Goal: Transaction & Acquisition: Download file/media

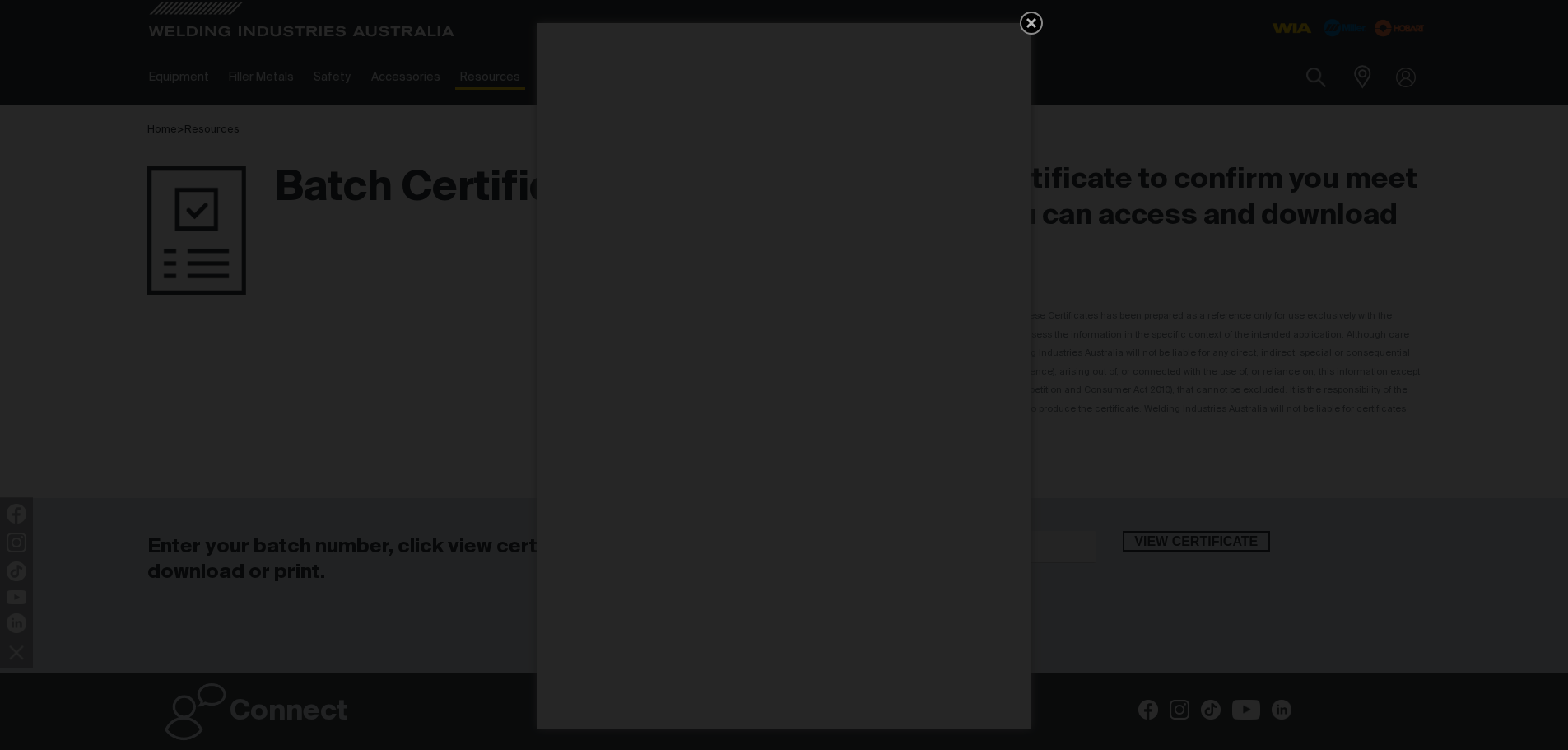
click at [1031, 21] on icon "Get 5 WIA Welding Guides Free!" at bounding box center [1031, 22] width 10 height 10
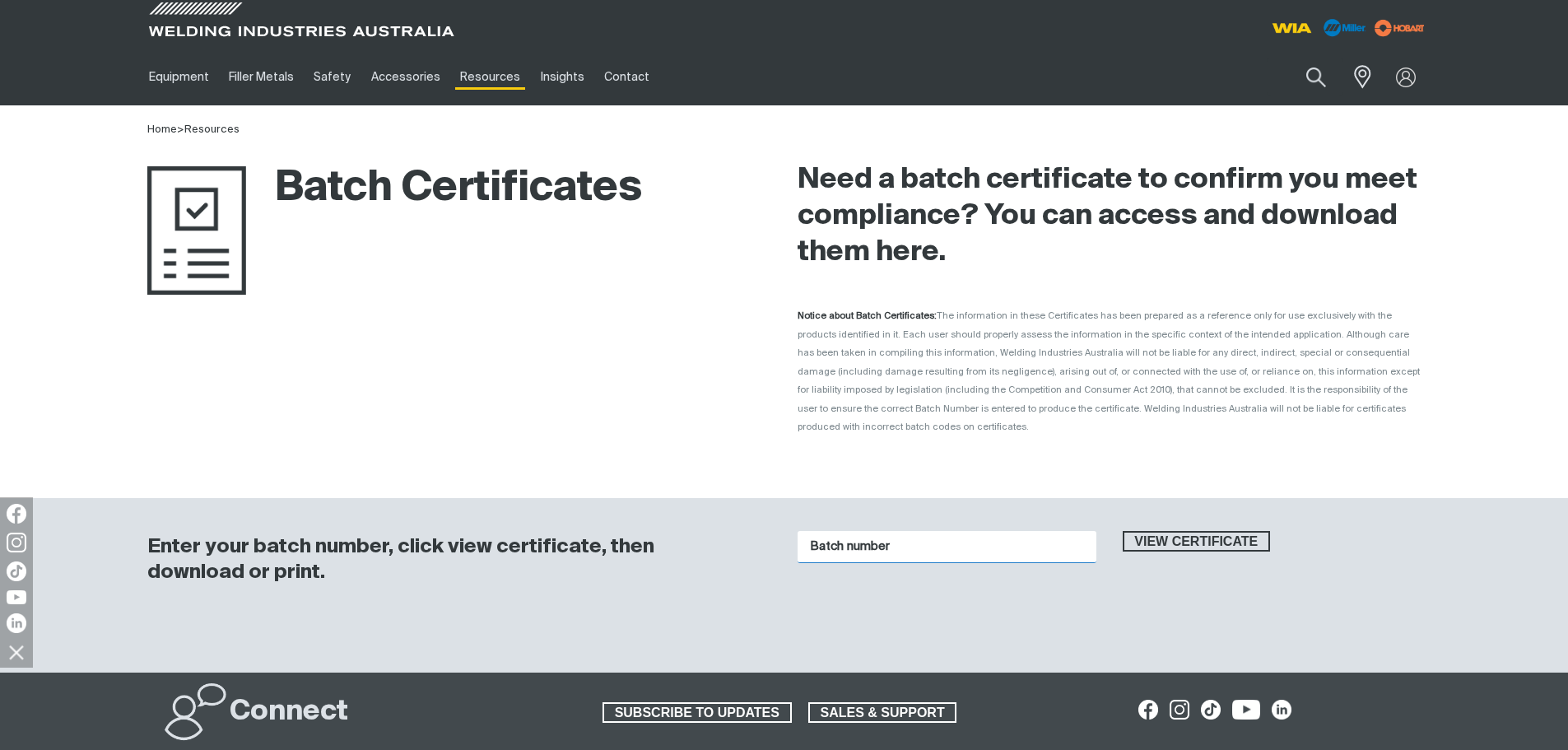
click at [836, 538] on input "Batch number" at bounding box center [947, 547] width 299 height 32
paste input "1015487"
click at [1233, 531] on span "View certificate" at bounding box center [1197, 542] width 144 height 21
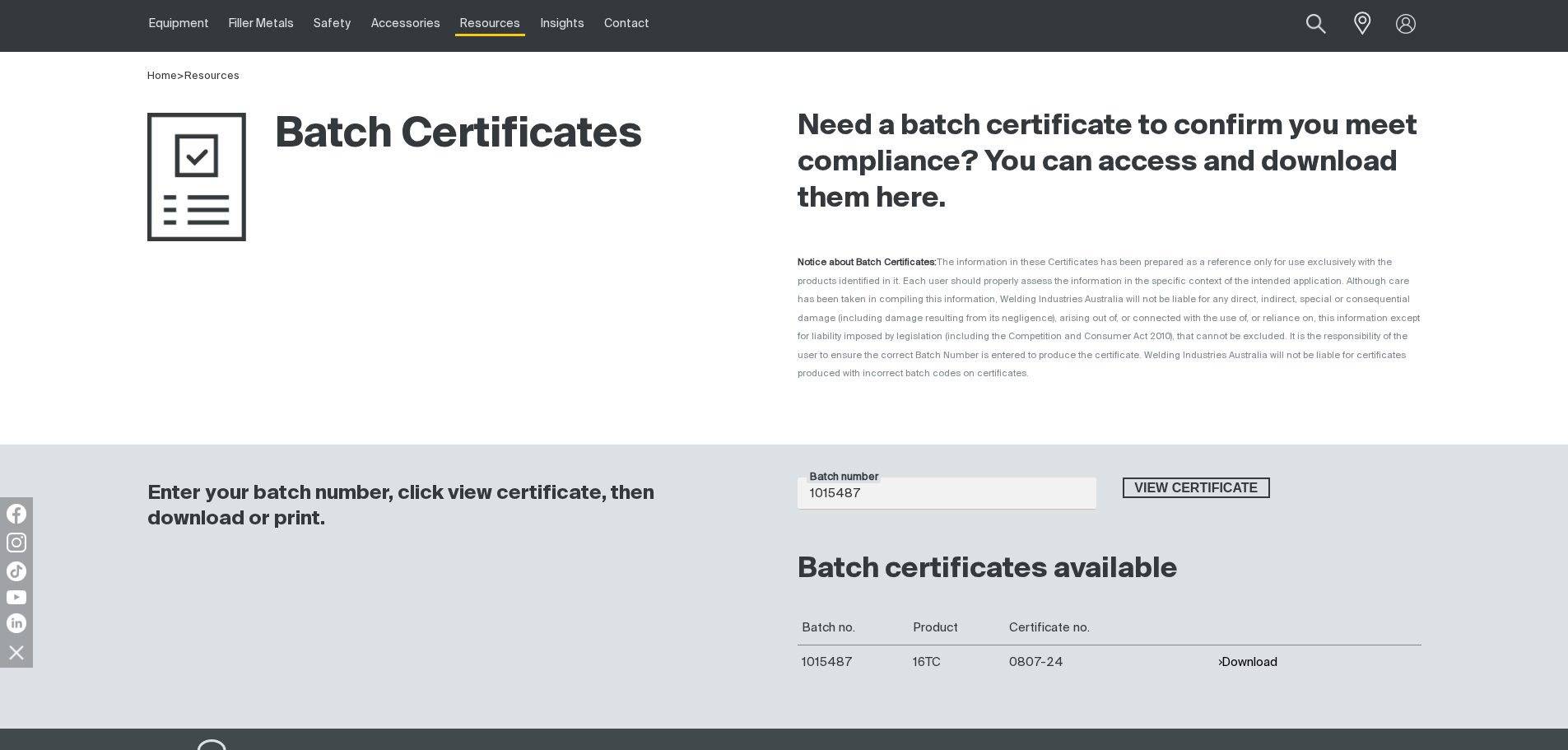
scroll to position [82, 0]
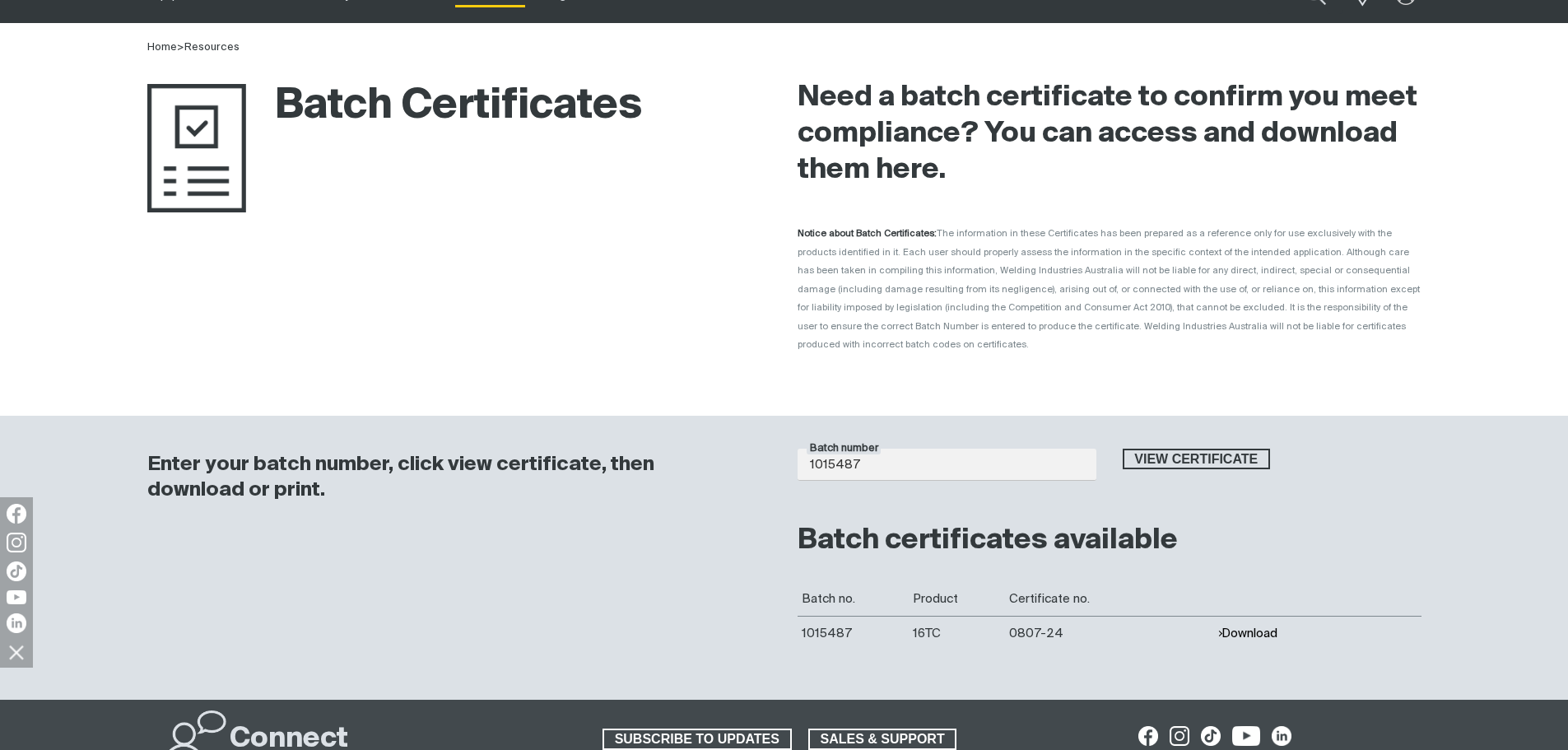
click at [1257, 627] on button "Download" at bounding box center [1248, 634] width 60 height 14
drag, startPoint x: 936, startPoint y: 442, endPoint x: 625, endPoint y: 443, distance: 311.0
click at [626, 443] on div "Enter your batch number, click view certificate, then download or print. Batch …" at bounding box center [784, 558] width 1317 height 284
paste input "62"
click at [1205, 449] on span "View certificate" at bounding box center [1197, 459] width 144 height 21
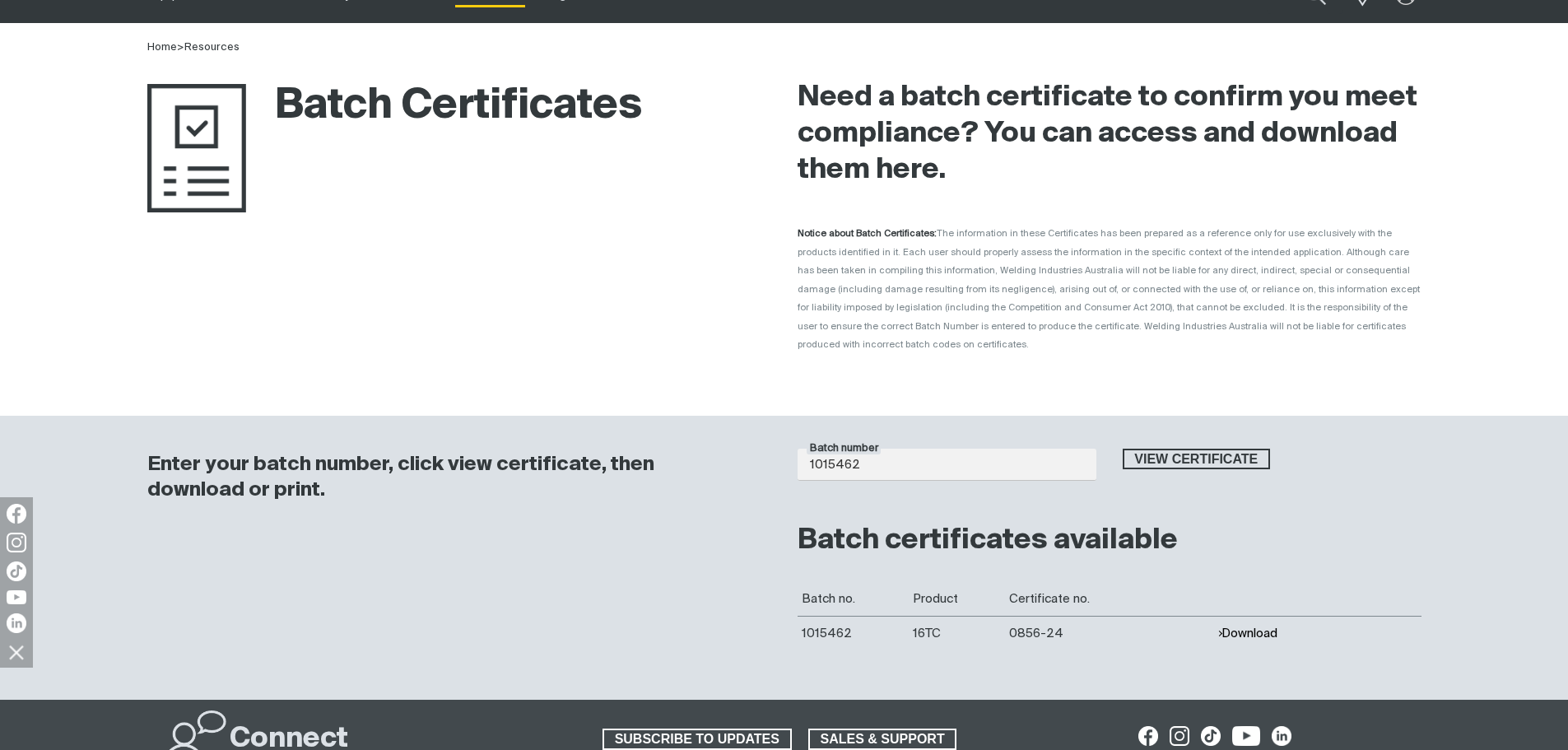
click at [1276, 627] on button "Download" at bounding box center [1248, 634] width 60 height 14
drag, startPoint x: 978, startPoint y: 449, endPoint x: 568, endPoint y: 450, distance: 410.0
click at [564, 450] on div "Enter your batch number, click view certificate, then download or print. Batch …" at bounding box center [784, 558] width 1317 height 284
paste input "371"
click at [1193, 449] on span "View certificate" at bounding box center [1197, 459] width 144 height 21
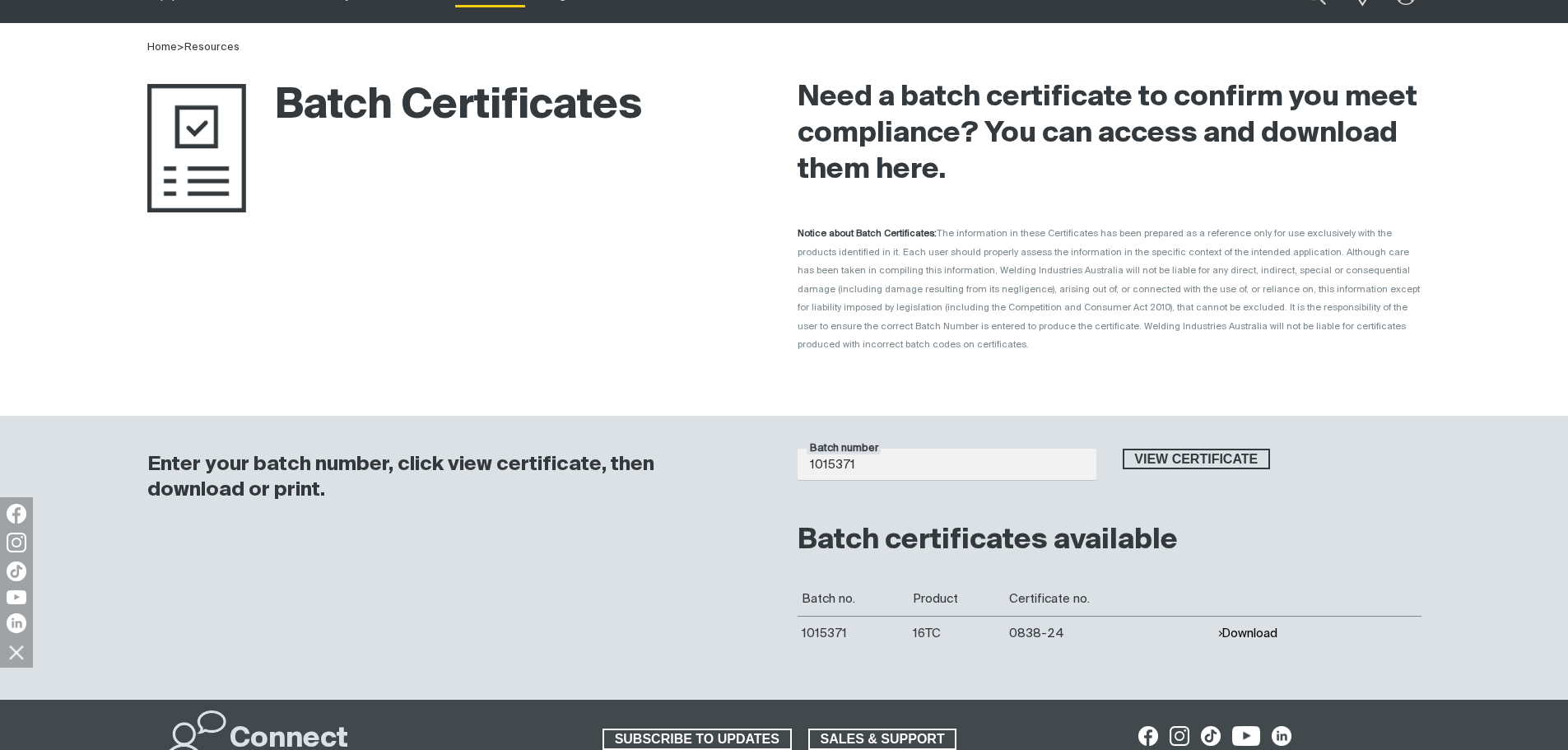
click at [1249, 627] on button "Download" at bounding box center [1248, 634] width 60 height 14
drag, startPoint x: 952, startPoint y: 447, endPoint x: 600, endPoint y: 442, distance: 352.0
click at [600, 443] on div "Enter your batch number, click view certificate, then download or print. Batch …" at bounding box center [784, 558] width 1317 height 284
paste input "03966"
type input "1003966"
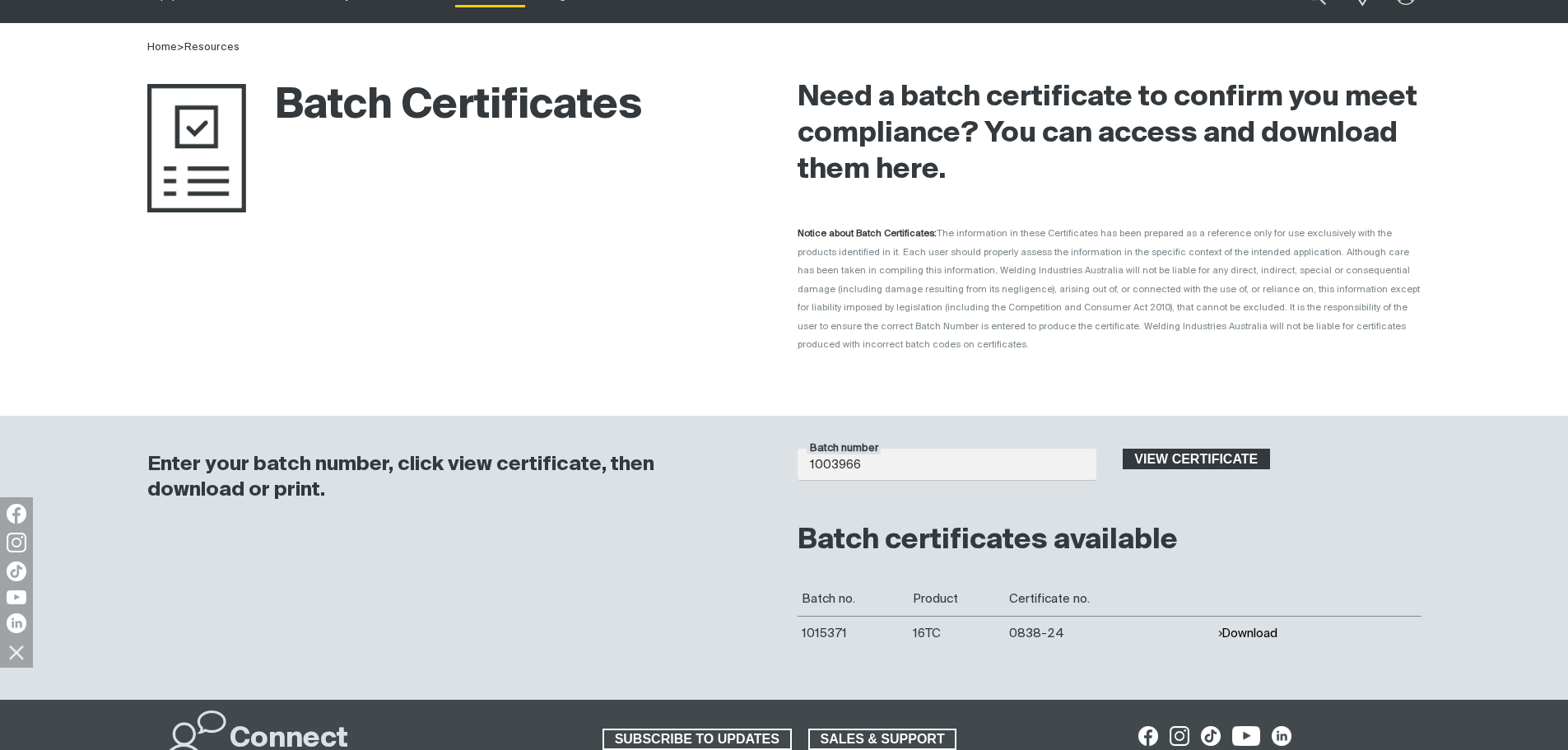
click at [1204, 449] on span "View certificate" at bounding box center [1197, 459] width 144 height 21
click at [1255, 627] on button "Download" at bounding box center [1248, 634] width 60 height 14
click at [720, 528] on div "Enter your batch number, click view certificate, then download or print." at bounding box center [459, 542] width 624 height 218
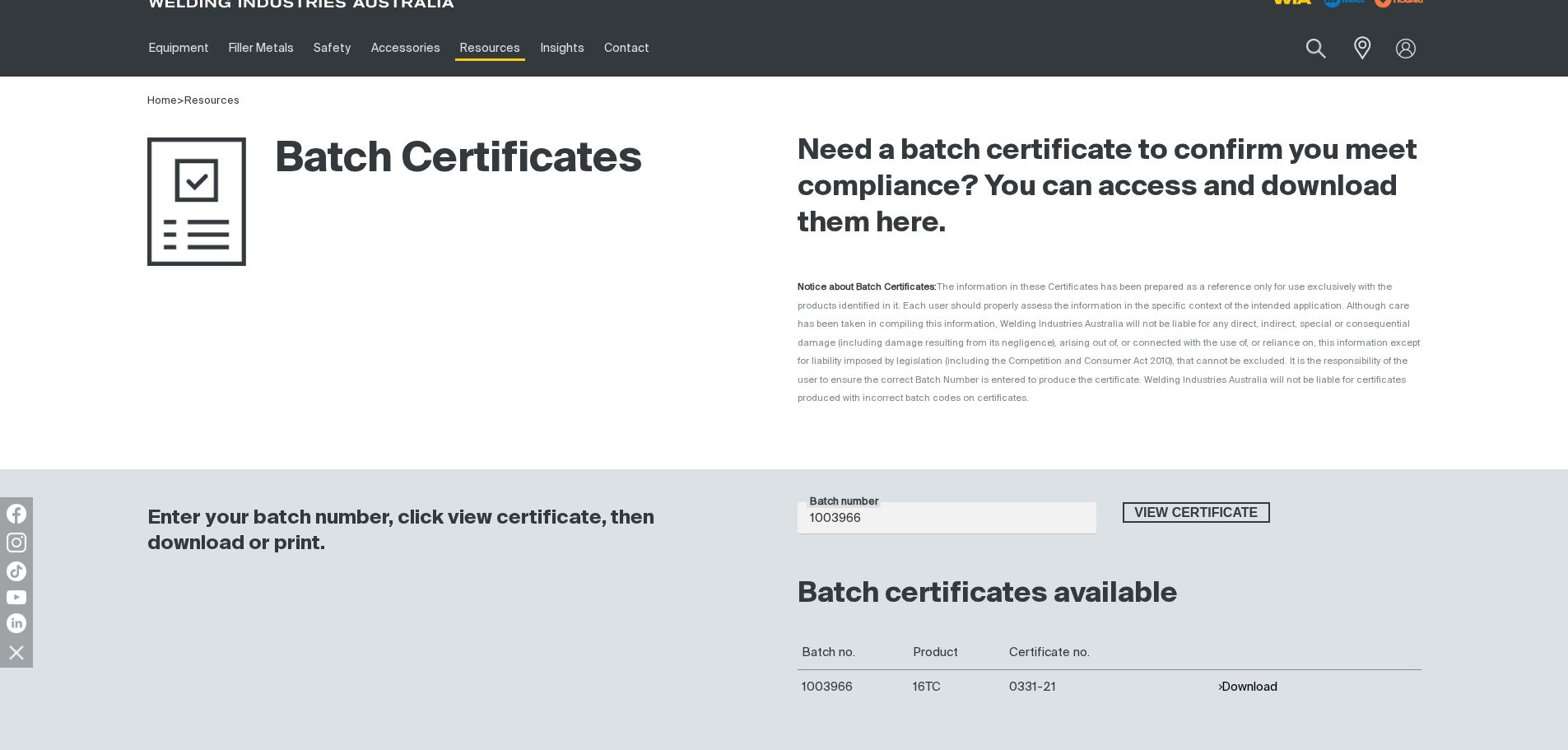
scroll to position [0, 0]
